Goal: Information Seeking & Learning: Learn about a topic

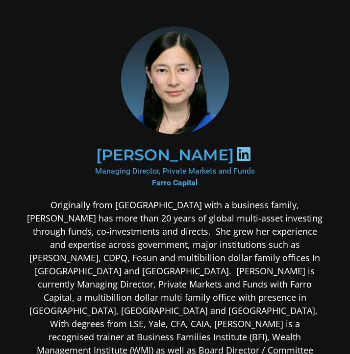
drag, startPoint x: 0, startPoint y: 0, endPoint x: 166, endPoint y: 91, distance: 189.8
click at [166, 91] on img at bounding box center [175, 80] width 108 height 108
click at [163, 95] on img at bounding box center [175, 80] width 108 height 108
click at [236, 157] on icon at bounding box center [244, 154] width 16 height 16
click at [168, 94] on img at bounding box center [175, 80] width 108 height 108
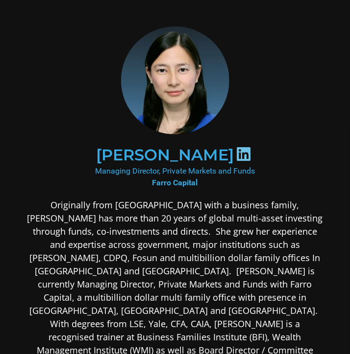
drag, startPoint x: 168, startPoint y: 94, endPoint x: 125, endPoint y: 166, distance: 83.9
click at [125, 166] on div "Managing Director, Private Markets and Funds Farro Capital" at bounding box center [174, 177] width 297 height 24
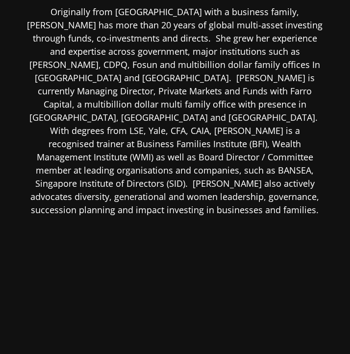
scroll to position [210, 0]
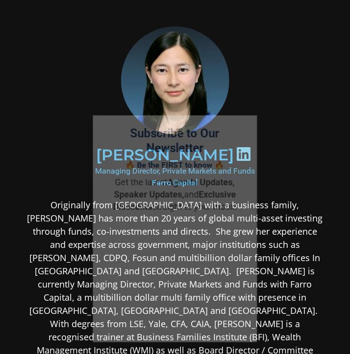
click at [249, 124] on button "Close" at bounding box center [245, 126] width 13 height 13
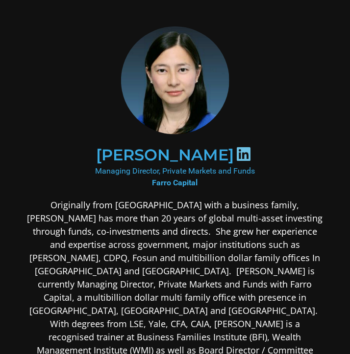
drag, startPoint x: 146, startPoint y: 216, endPoint x: 124, endPoint y: 218, distance: 22.1
click at [146, 216] on p "Originally from [GEOGRAPHIC_DATA] with a business family, [PERSON_NAME] has mor…" at bounding box center [174, 305] width 297 height 212
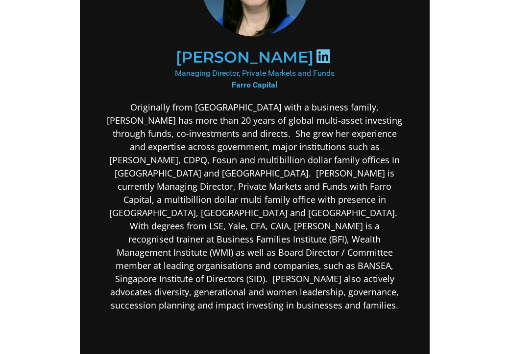
scroll to position [106, 0]
